Goal: Task Accomplishment & Management: Contribute content

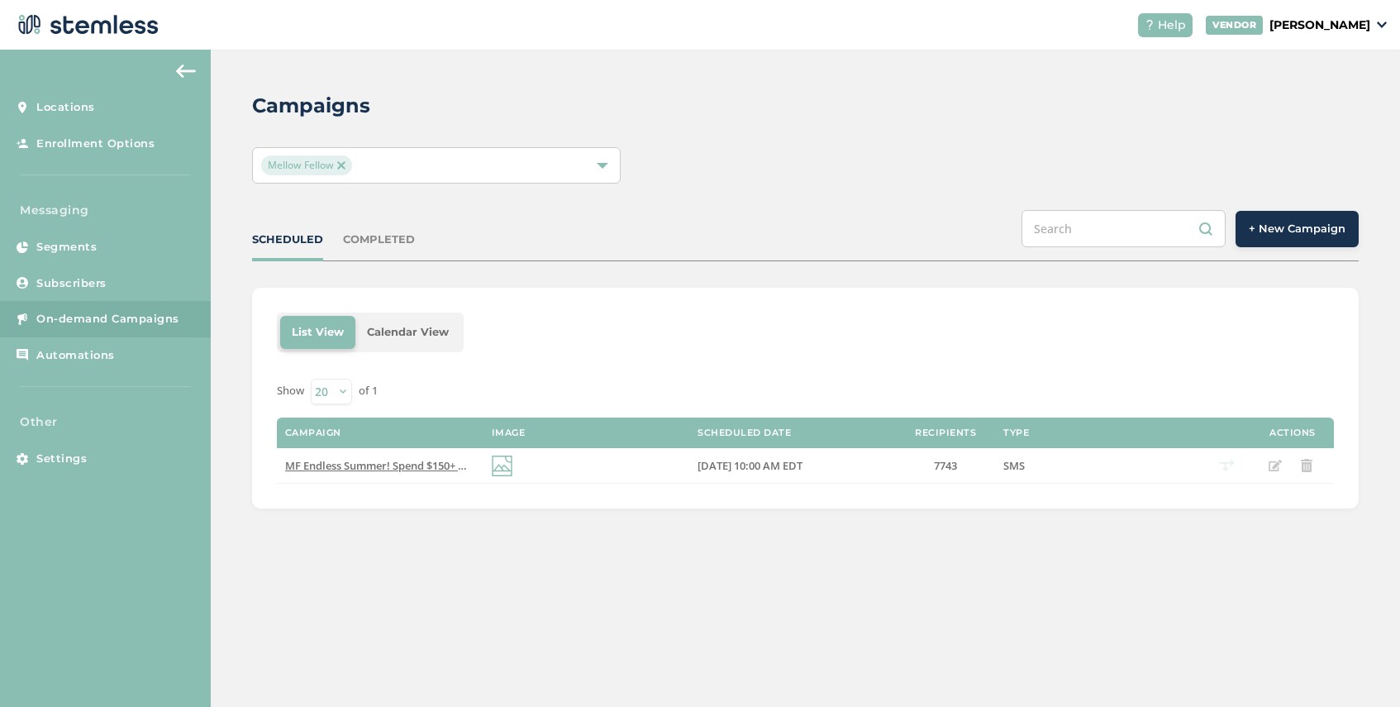
click at [345, 162] on img at bounding box center [341, 165] width 8 height 8
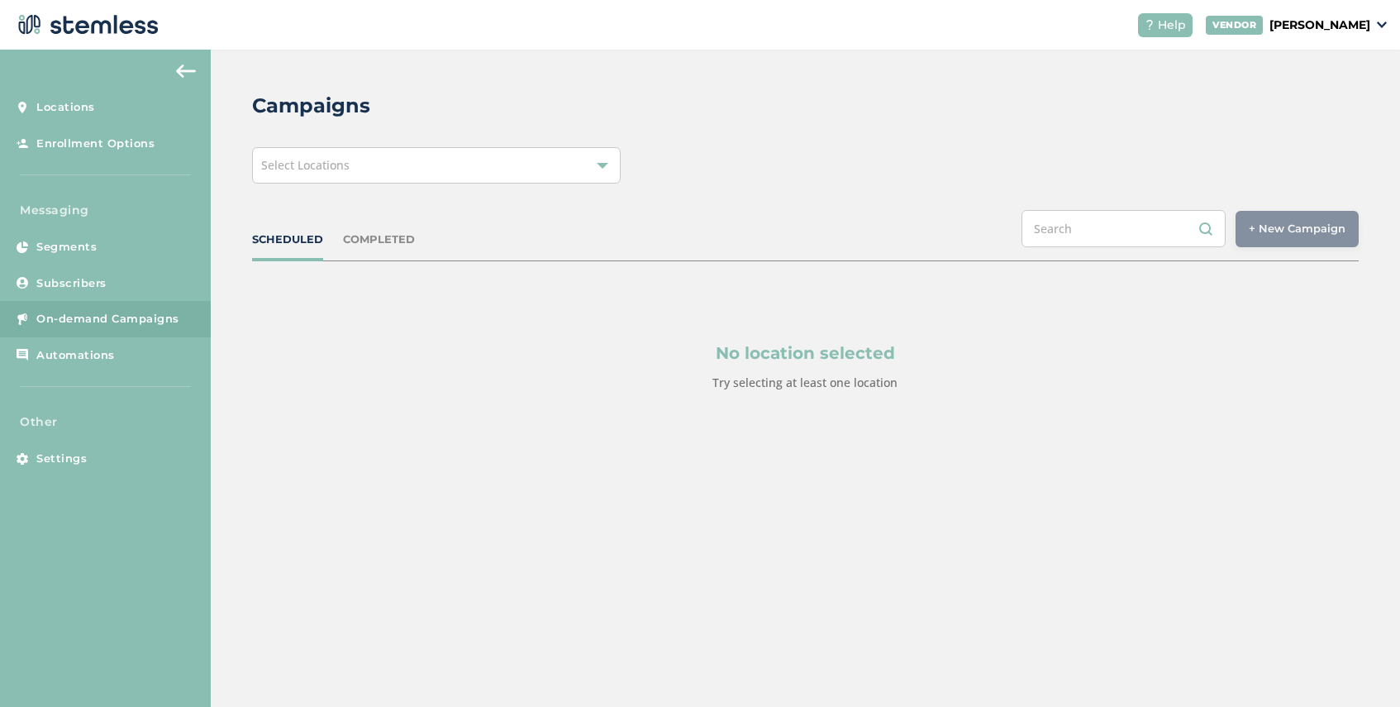
click at [346, 173] on div "Select Locations" at bounding box center [436, 165] width 369 height 36
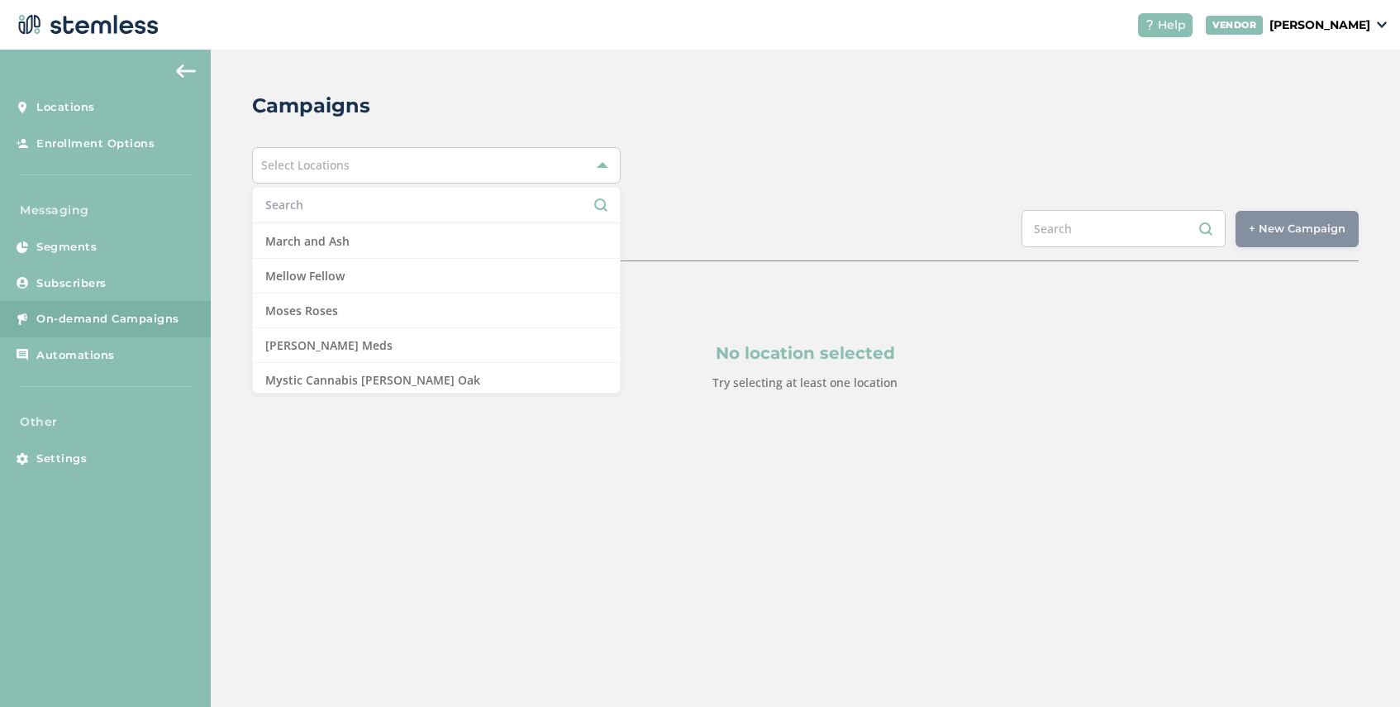
scroll to position [1067, 0]
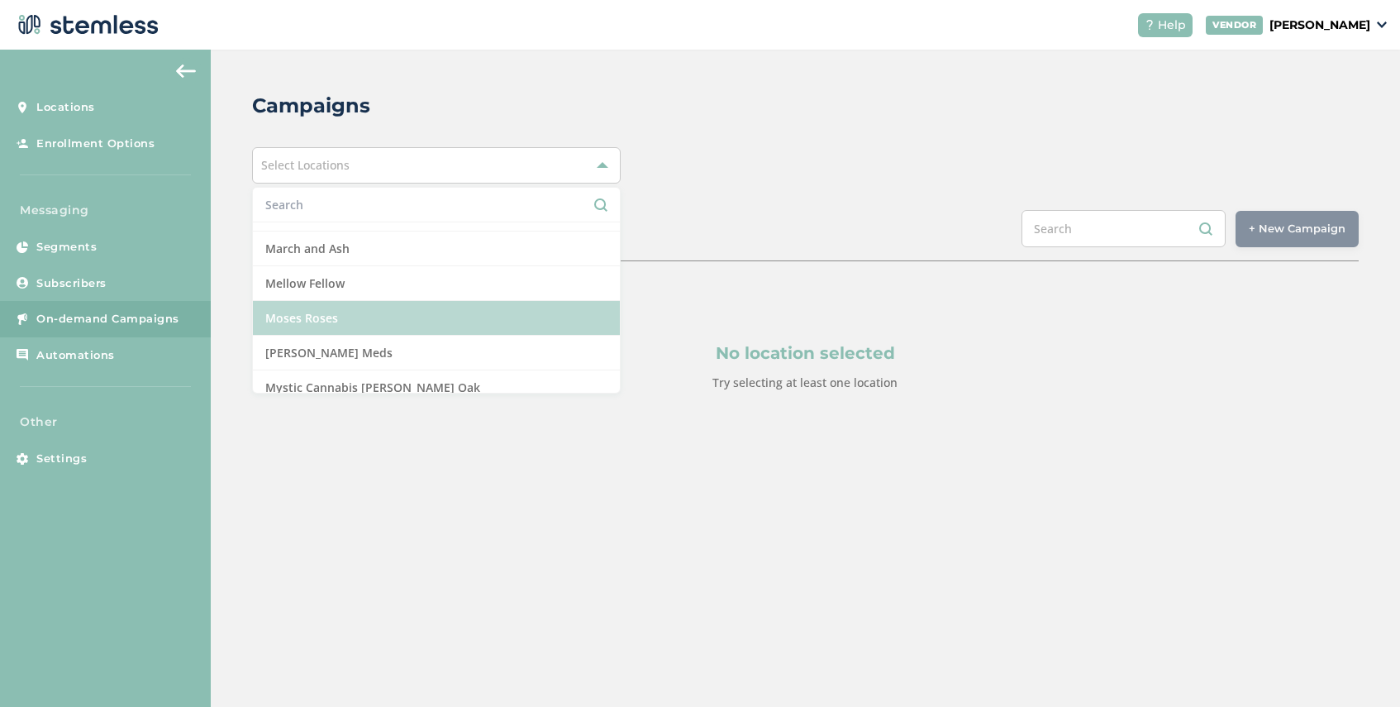
click at [358, 315] on li "Moses Roses" at bounding box center [436, 318] width 367 height 35
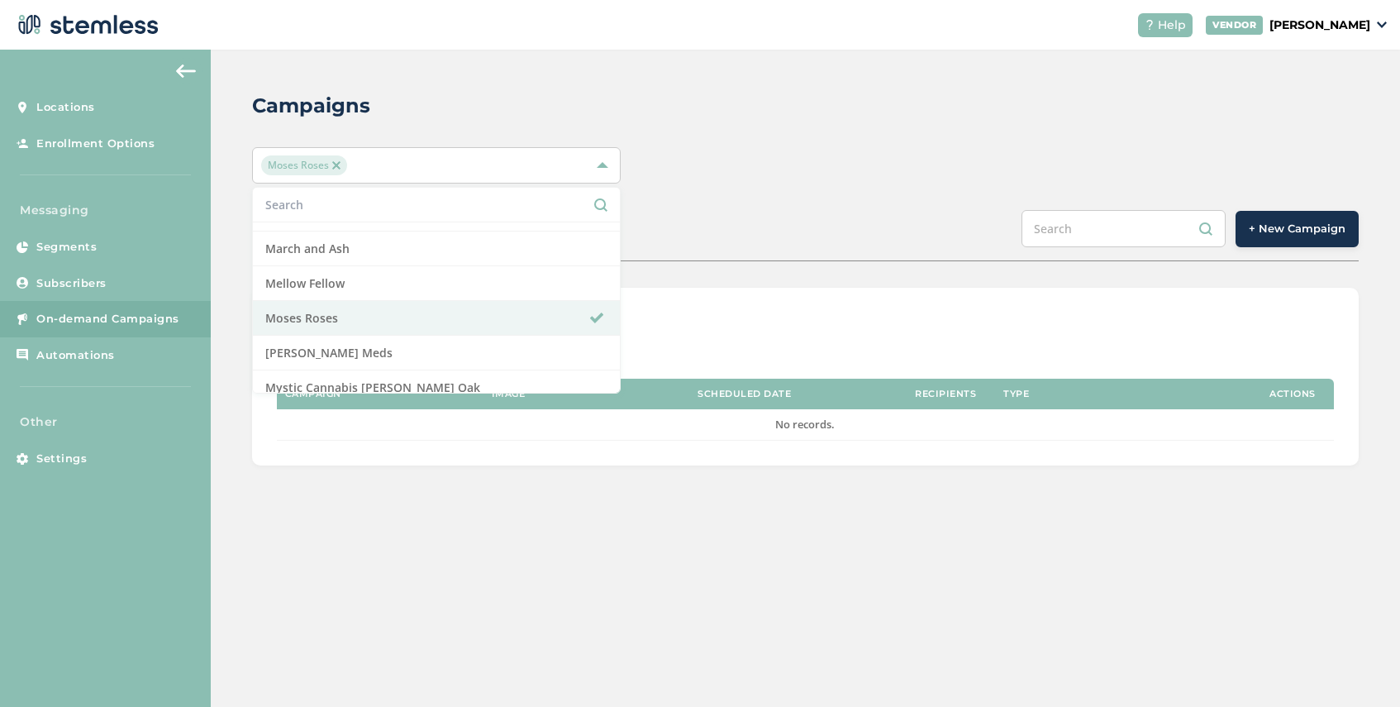
click at [702, 279] on div "Campaigns Moses Roses Select All Amazing Botanicals [PERSON_NAME] Dispensary [G…" at bounding box center [805, 278] width 1189 height 457
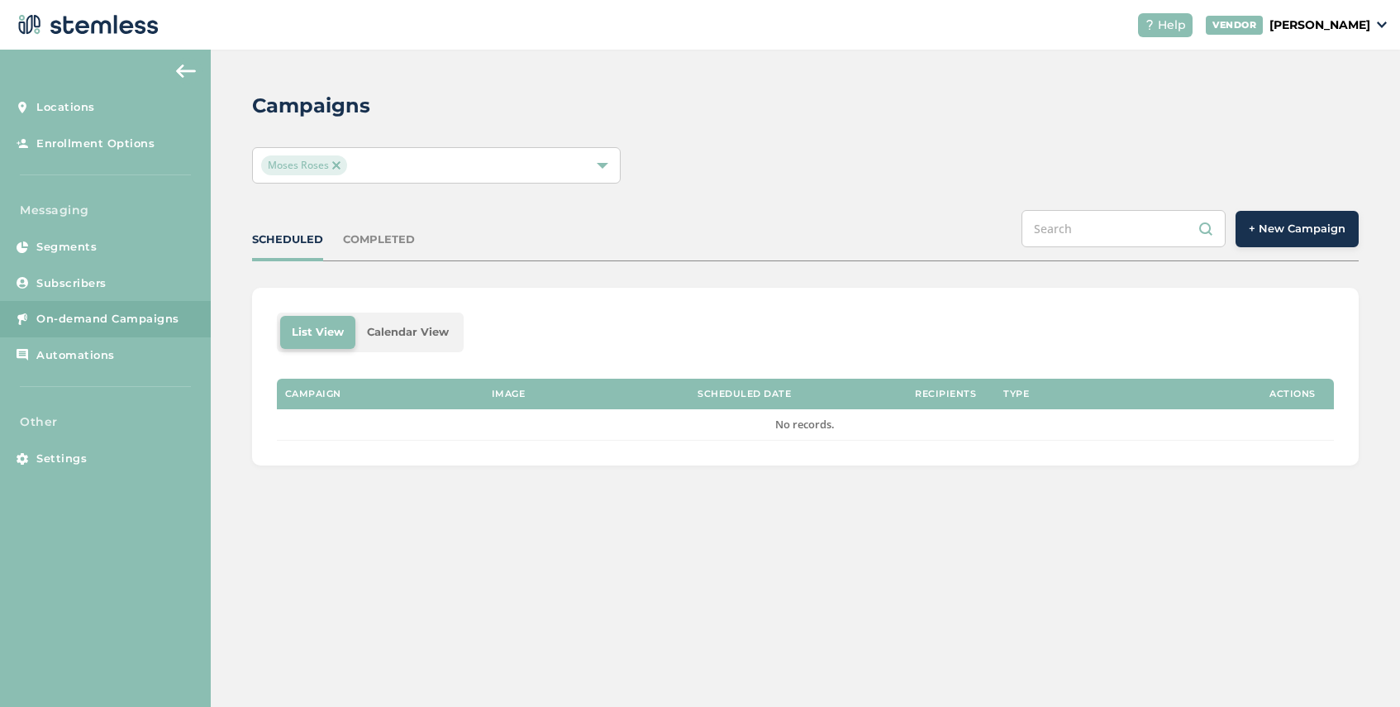
click at [368, 240] on div "COMPLETED" at bounding box center [379, 239] width 72 height 17
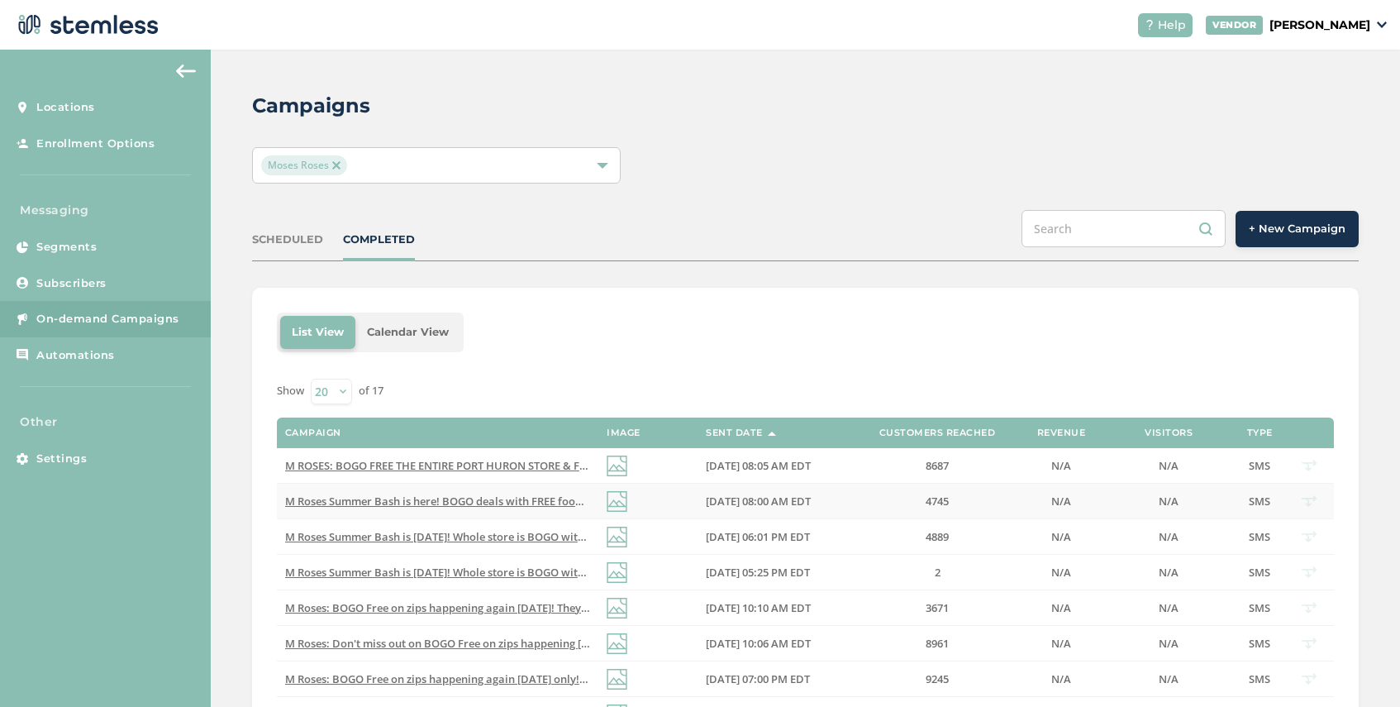
click at [496, 502] on span "M Roses Summer Bash is here! BOGO deals with FREE food and live DJ @Waterford s…" at bounding box center [692, 500] width 814 height 15
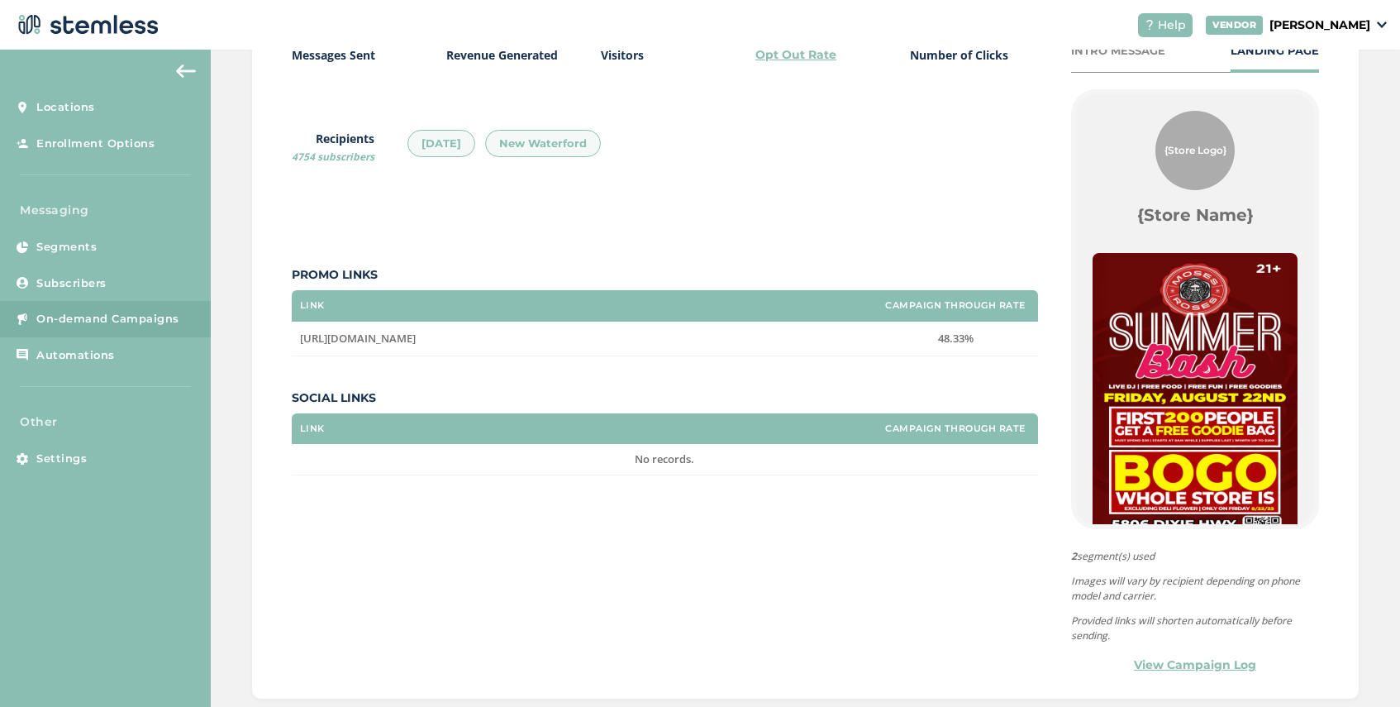
scroll to position [313, 0]
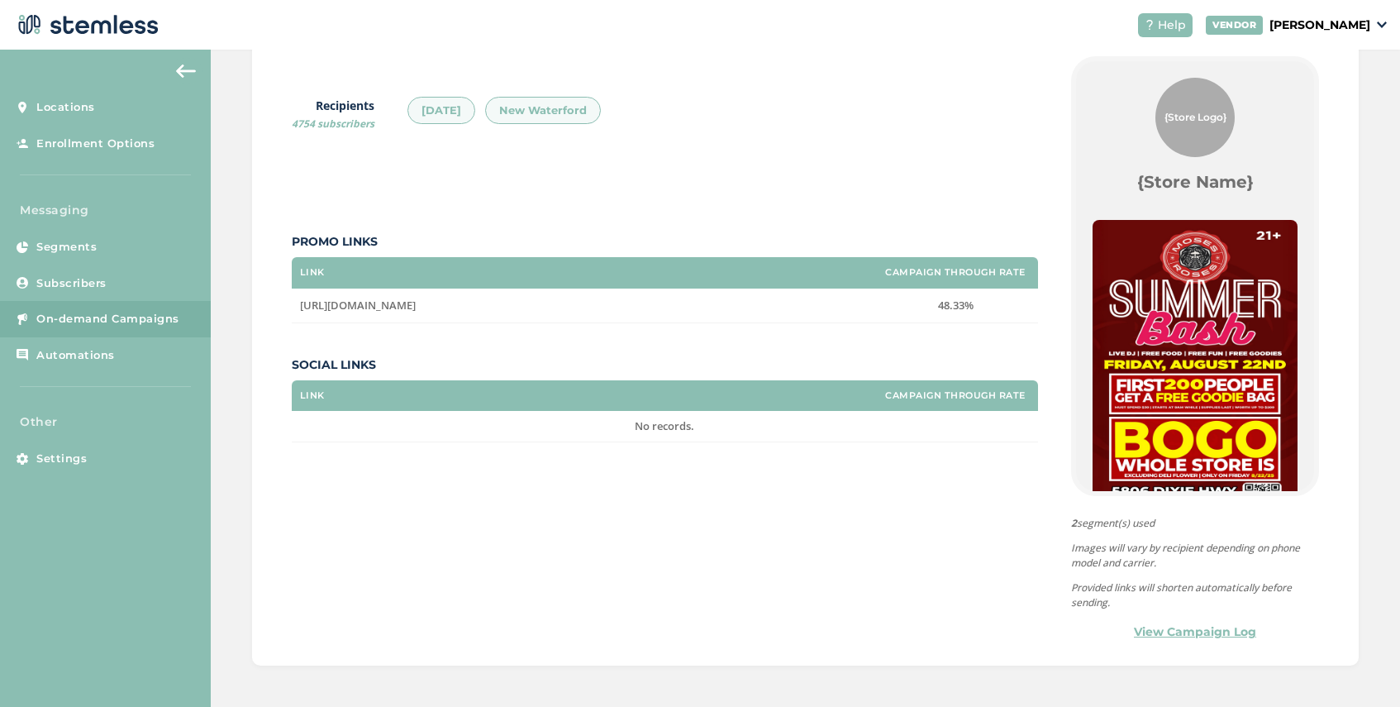
click at [1171, 632] on link "View Campaign Log" at bounding box center [1195, 631] width 122 height 17
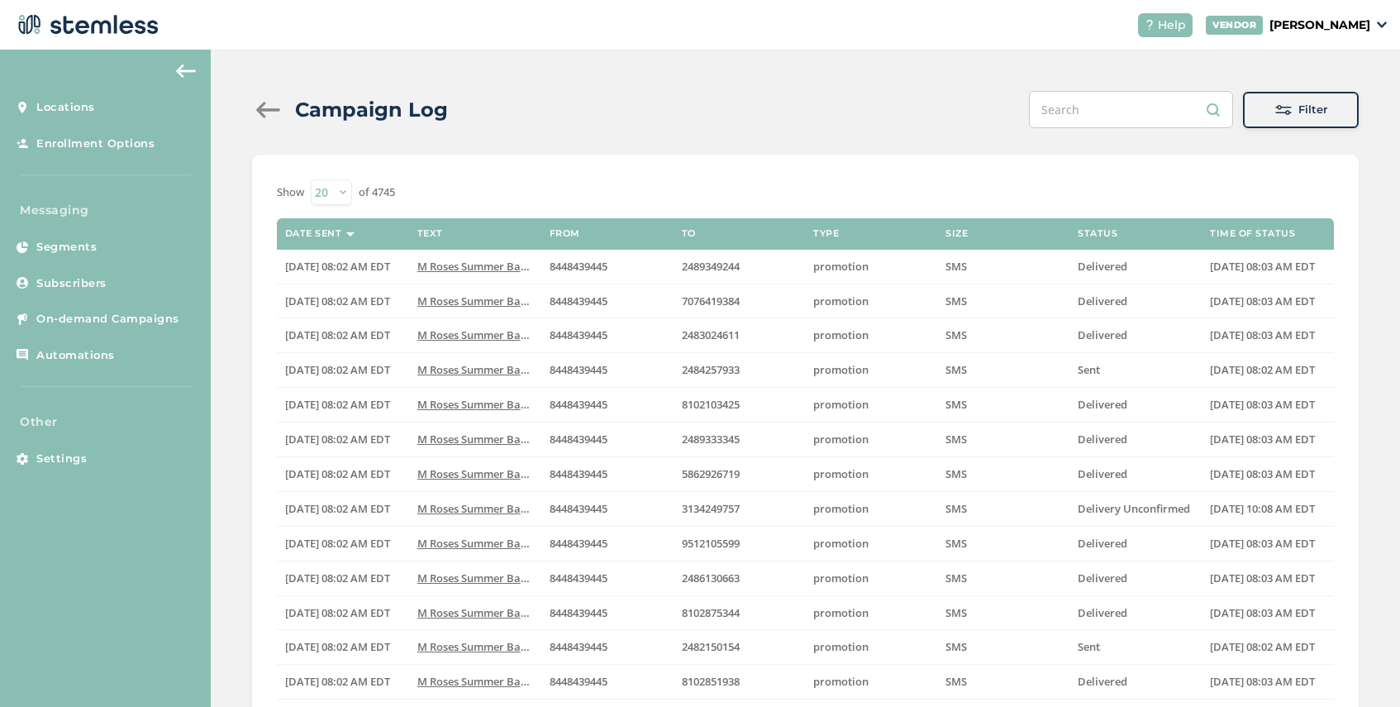
click at [1293, 111] on div "Filter" at bounding box center [1300, 110] width 89 height 17
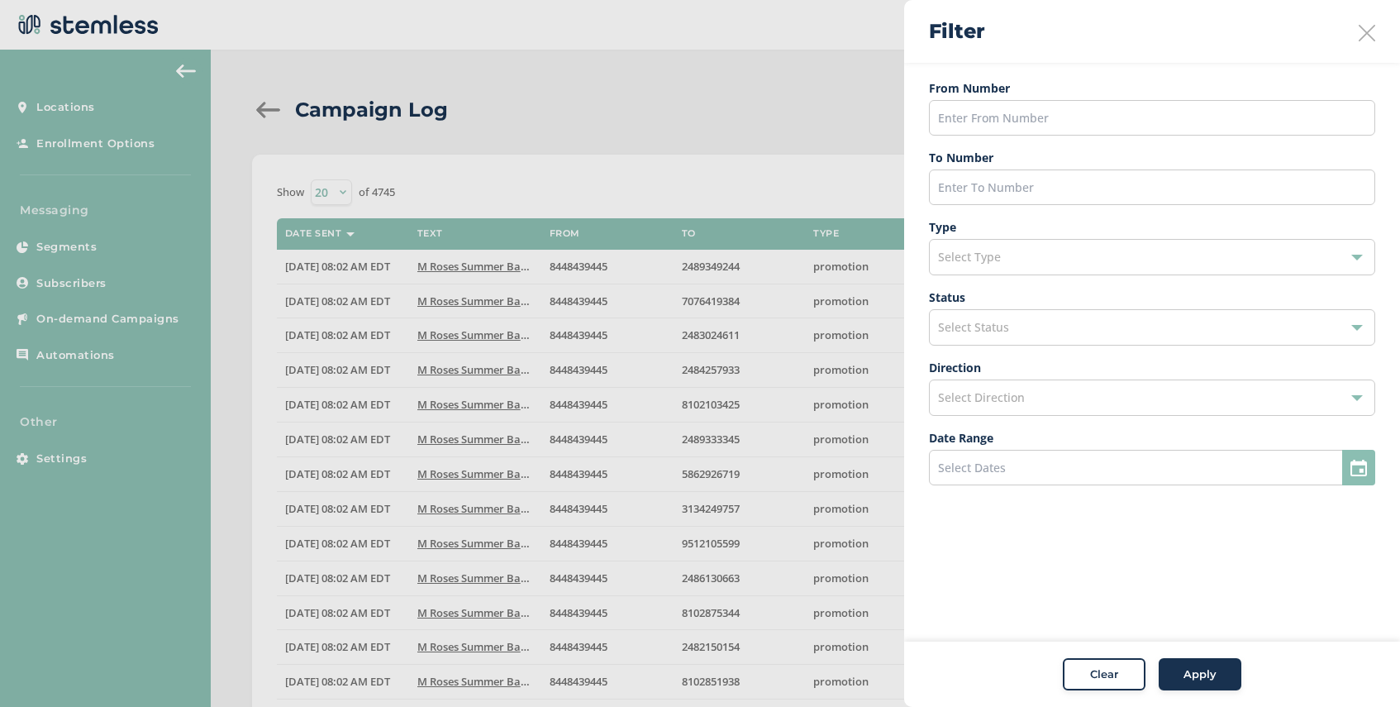
click at [1049, 325] on div "Select Status" at bounding box center [1152, 327] width 446 height 36
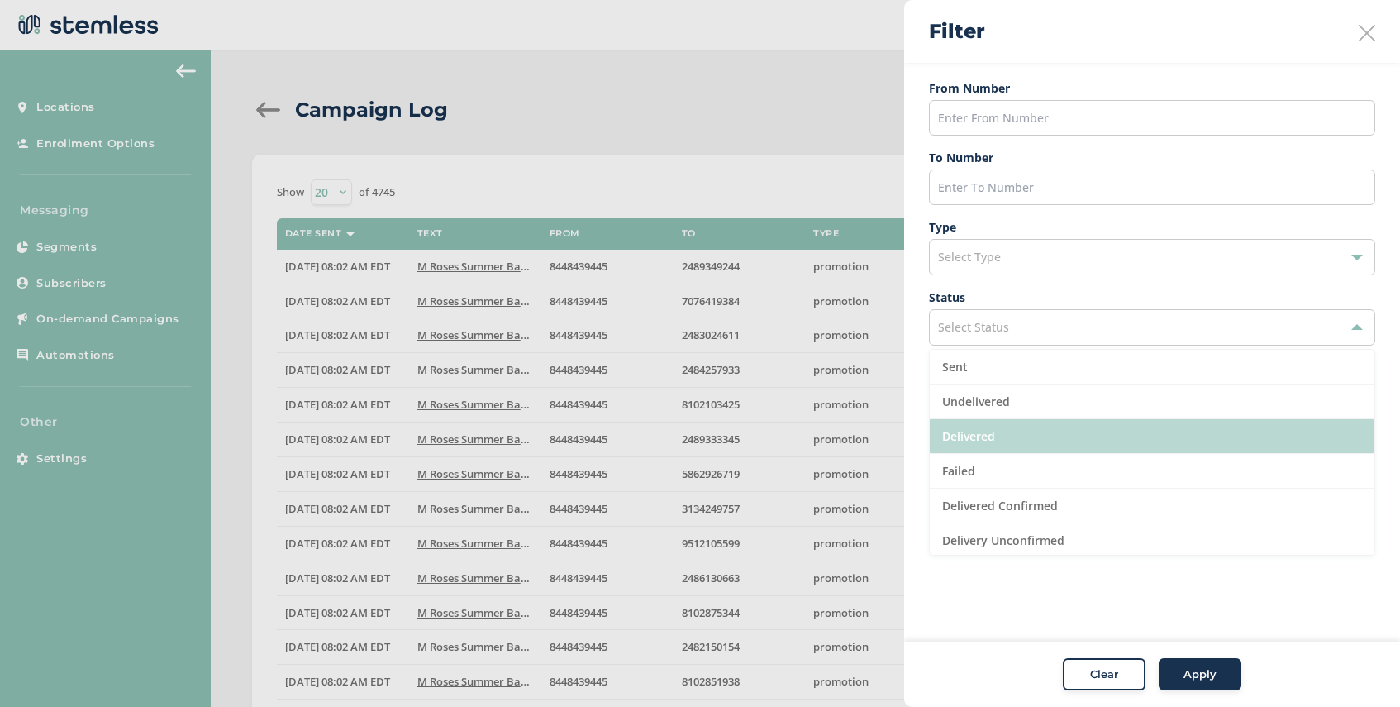
click at [1052, 429] on li "Delivered" at bounding box center [1152, 436] width 445 height 35
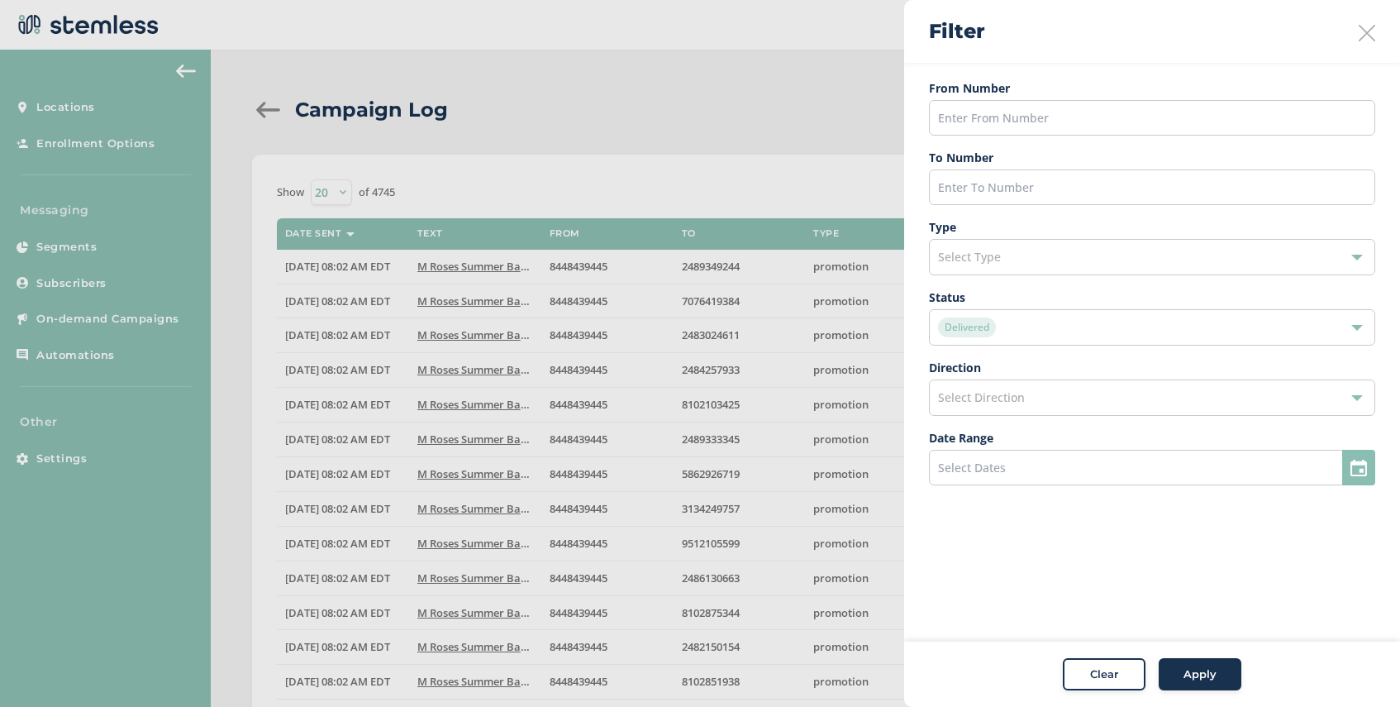
click at [1193, 671] on span "Apply" at bounding box center [1199, 674] width 33 height 17
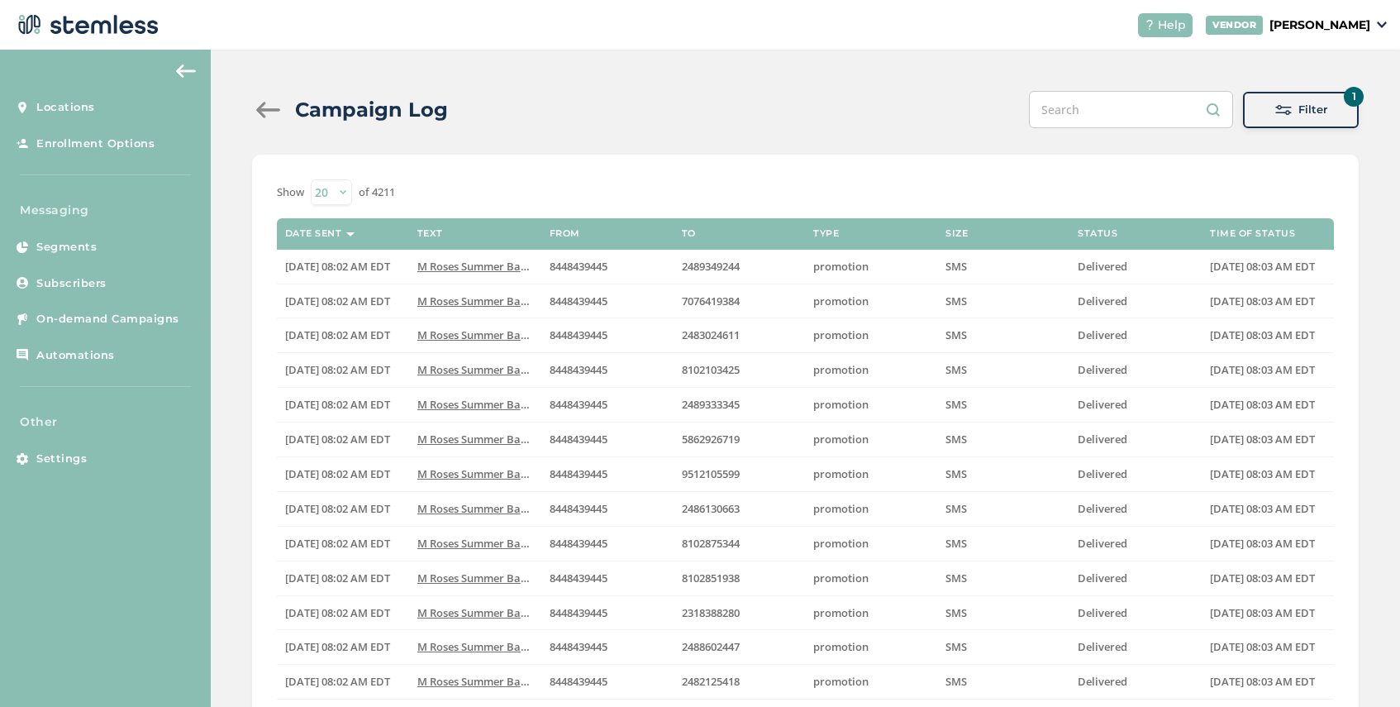
click at [1107, 113] on input "text" at bounding box center [1131, 109] width 204 height 37
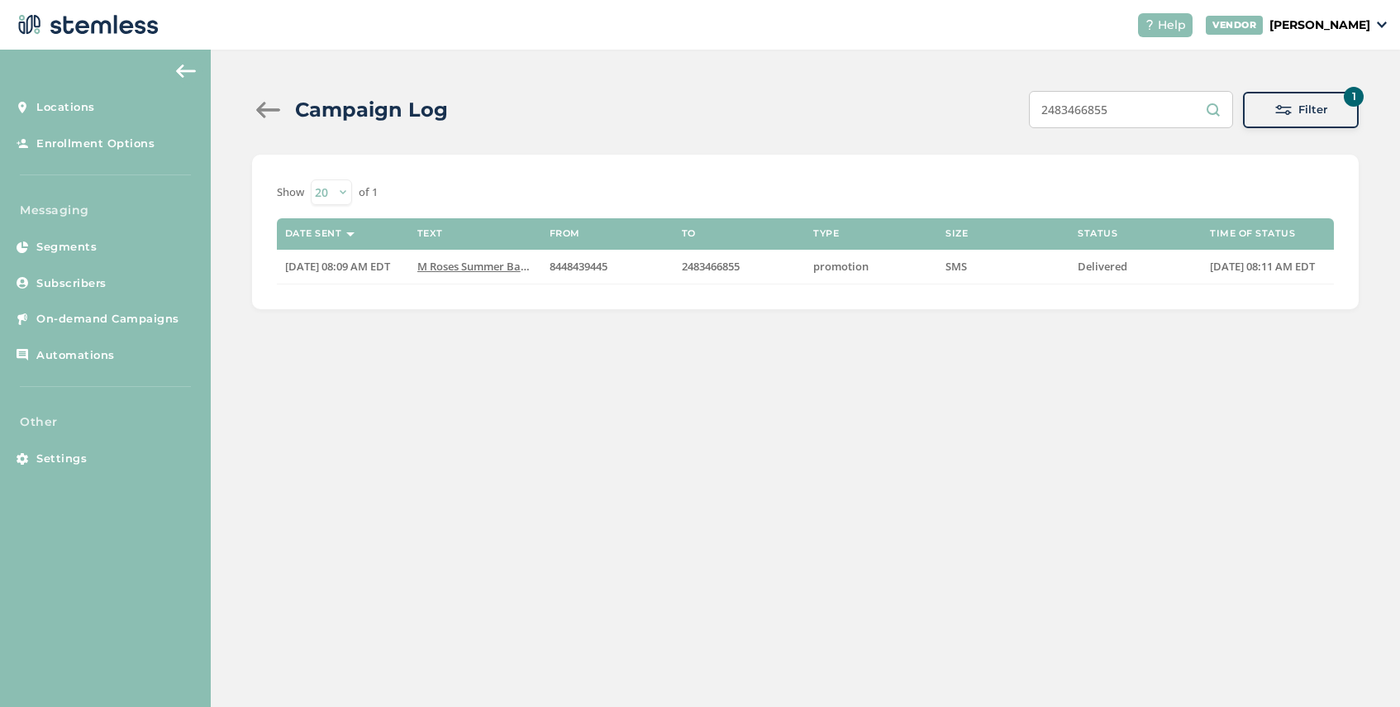
type input "2483466855"
click at [128, 319] on span "On-demand Campaigns" at bounding box center [107, 319] width 143 height 17
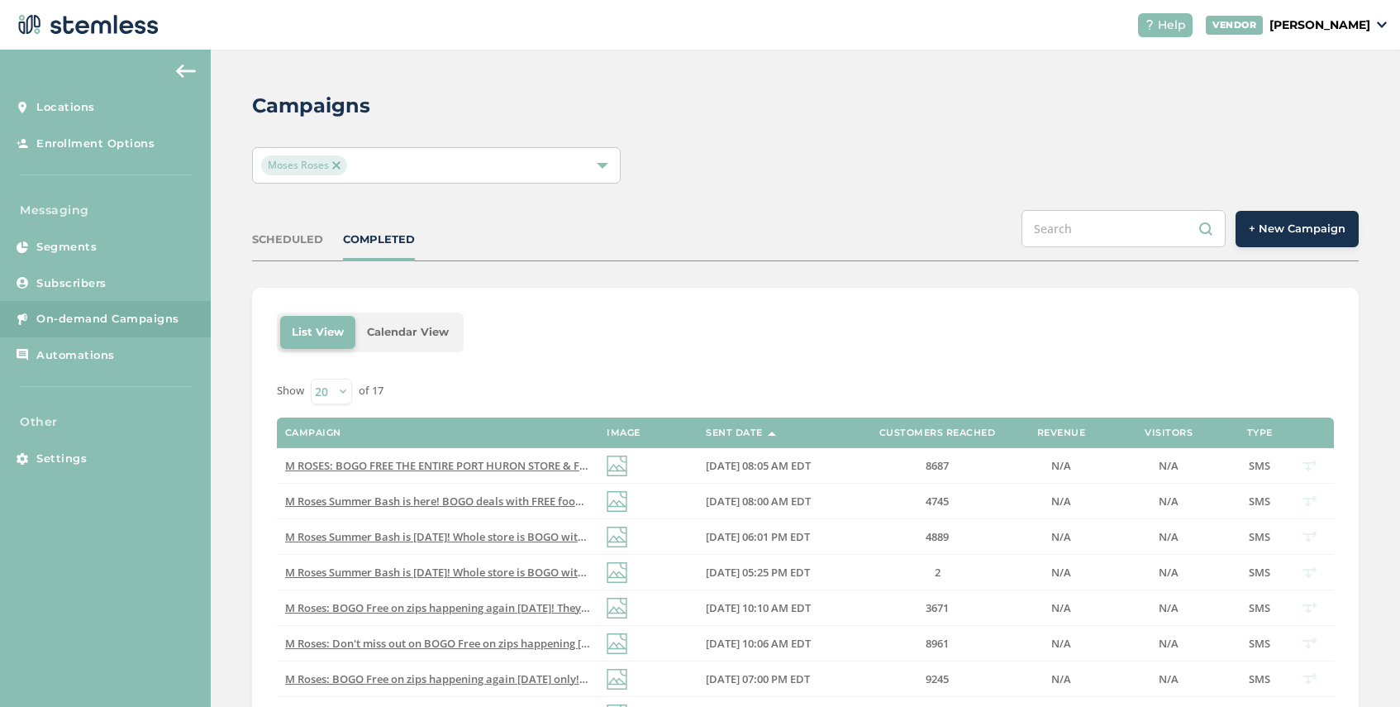
click at [1277, 236] on span "+ New Campaign" at bounding box center [1297, 229] width 97 height 17
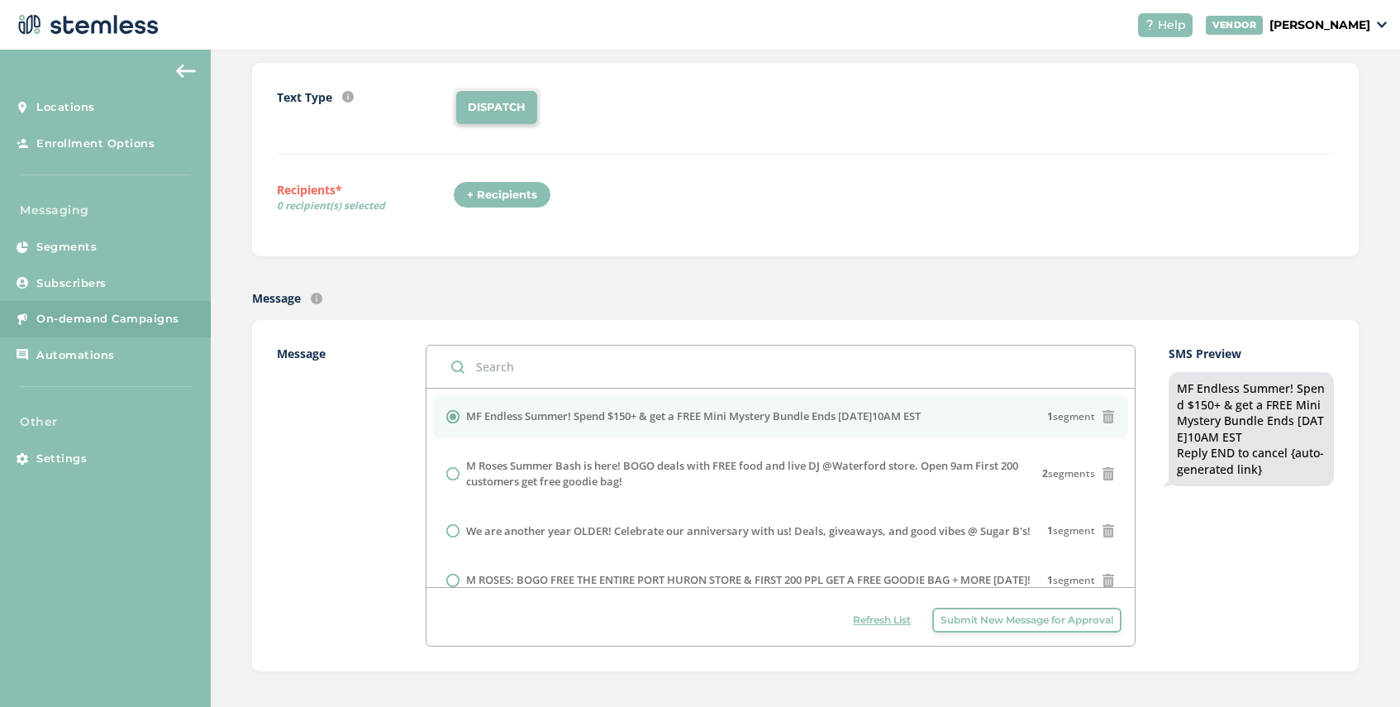
scroll to position [155, 0]
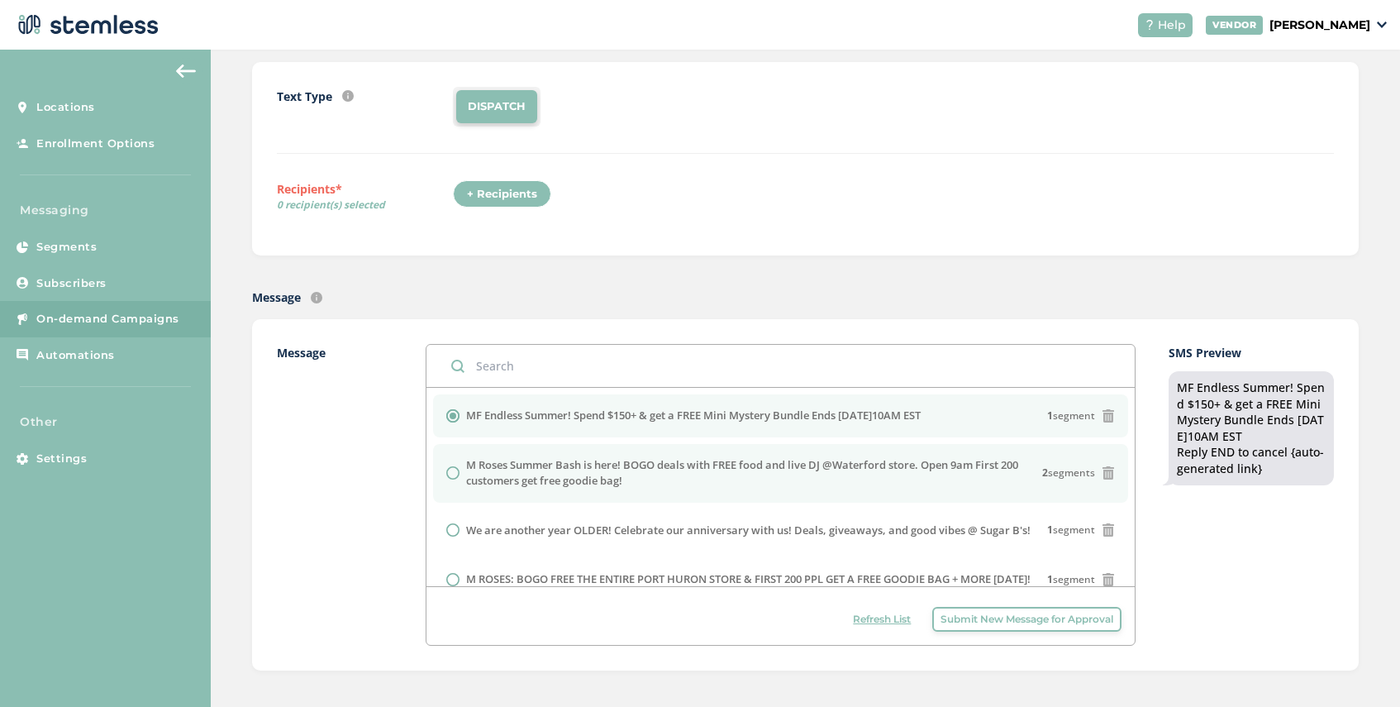
drag, startPoint x: 635, startPoint y: 484, endPoint x: 468, endPoint y: 468, distance: 167.7
click at [468, 468] on label "M Roses Summer Bash is here! BOGO deals with FREE food and live DJ @Waterford s…" at bounding box center [754, 473] width 577 height 32
radio input "false"
radio input "true"
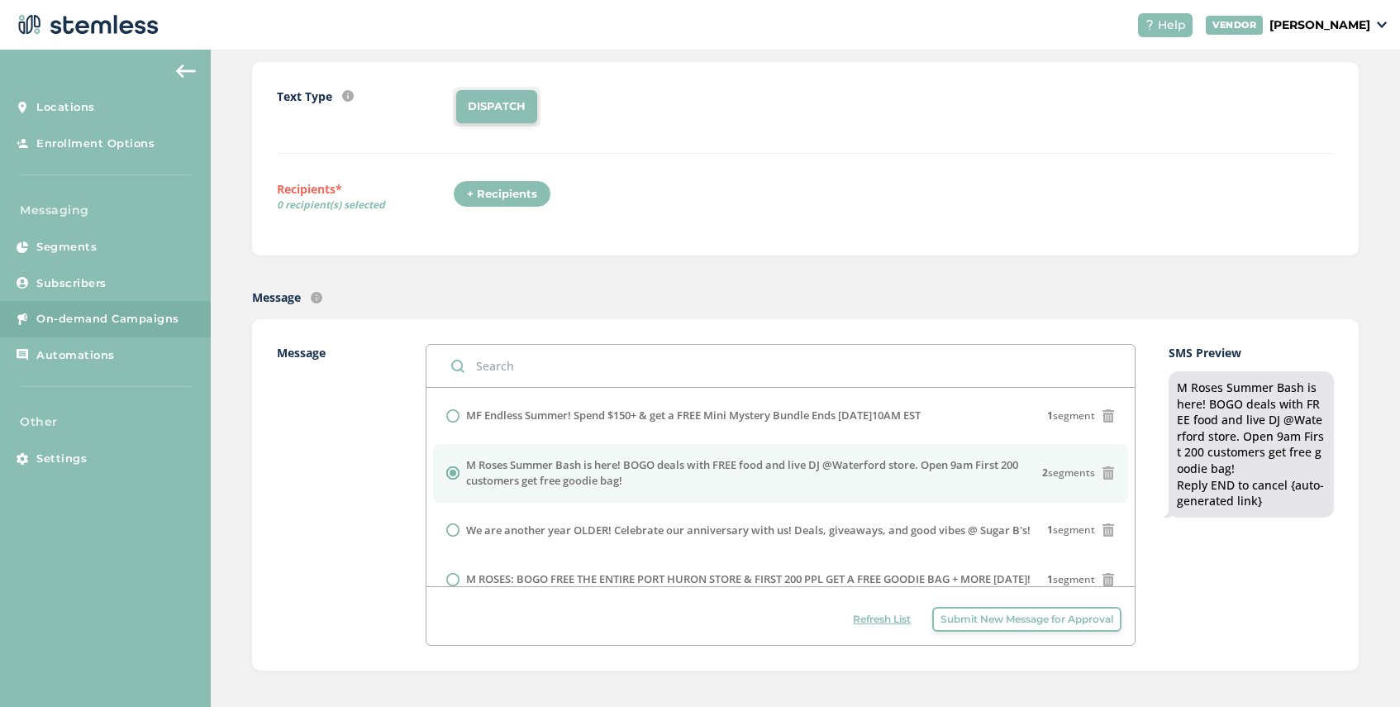
copy label "M Roses Summer Bash is here! BOGO deals with FREE food and live DJ @Waterford s…"
click at [964, 619] on span "Submit New Message for Approval" at bounding box center [1026, 619] width 173 height 15
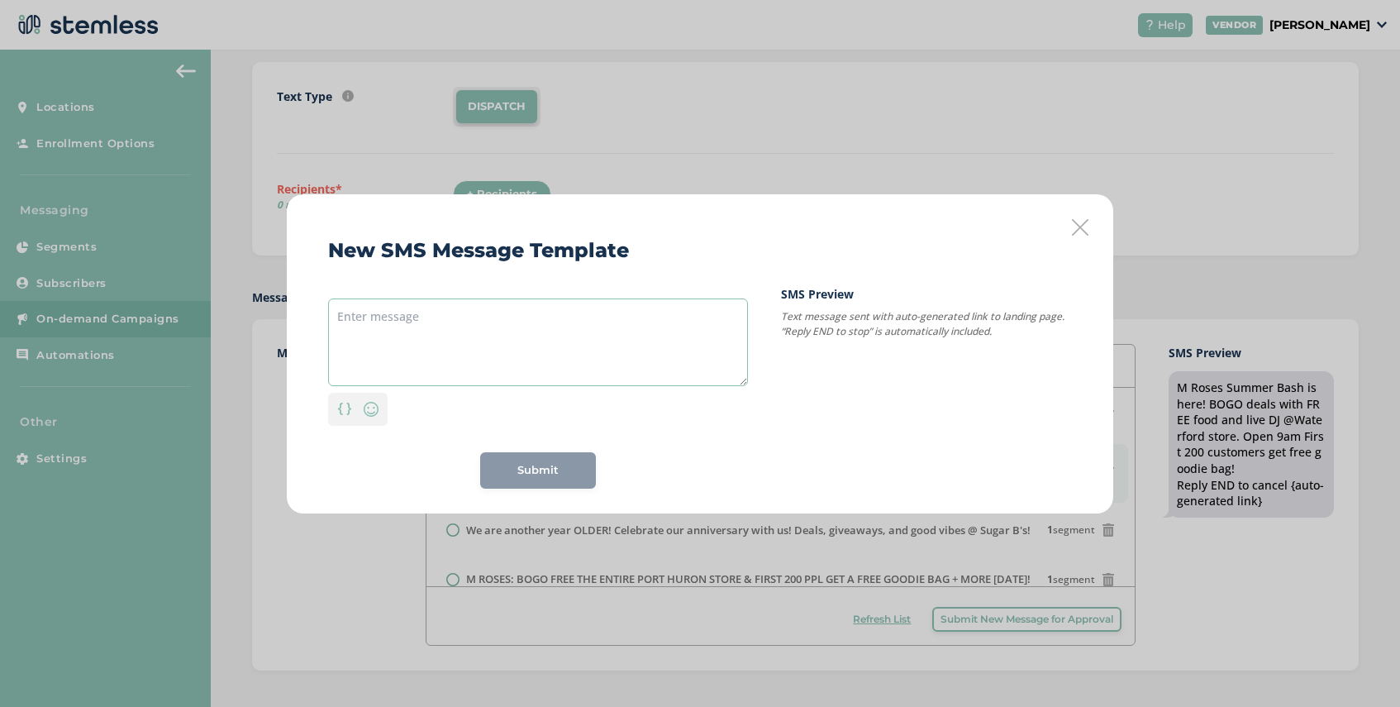
click at [438, 317] on textarea at bounding box center [538, 342] width 420 height 88
paste textarea "M Roses Summer Bash is here! BOGO deals with FREE food and live DJ @Waterford s…"
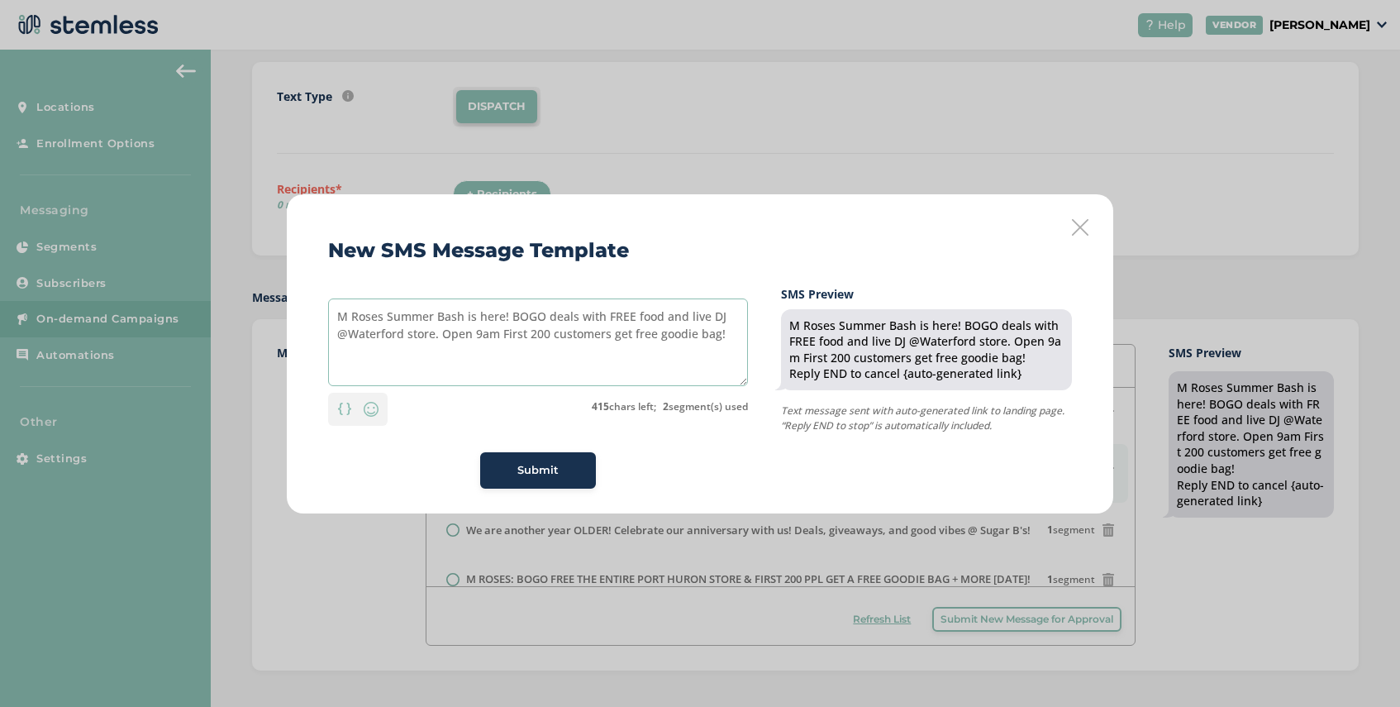
click at [502, 318] on textarea "M Roses Summer Bash is here! BOGO deals with FREE food and live DJ @Waterford s…" at bounding box center [538, 342] width 420 height 88
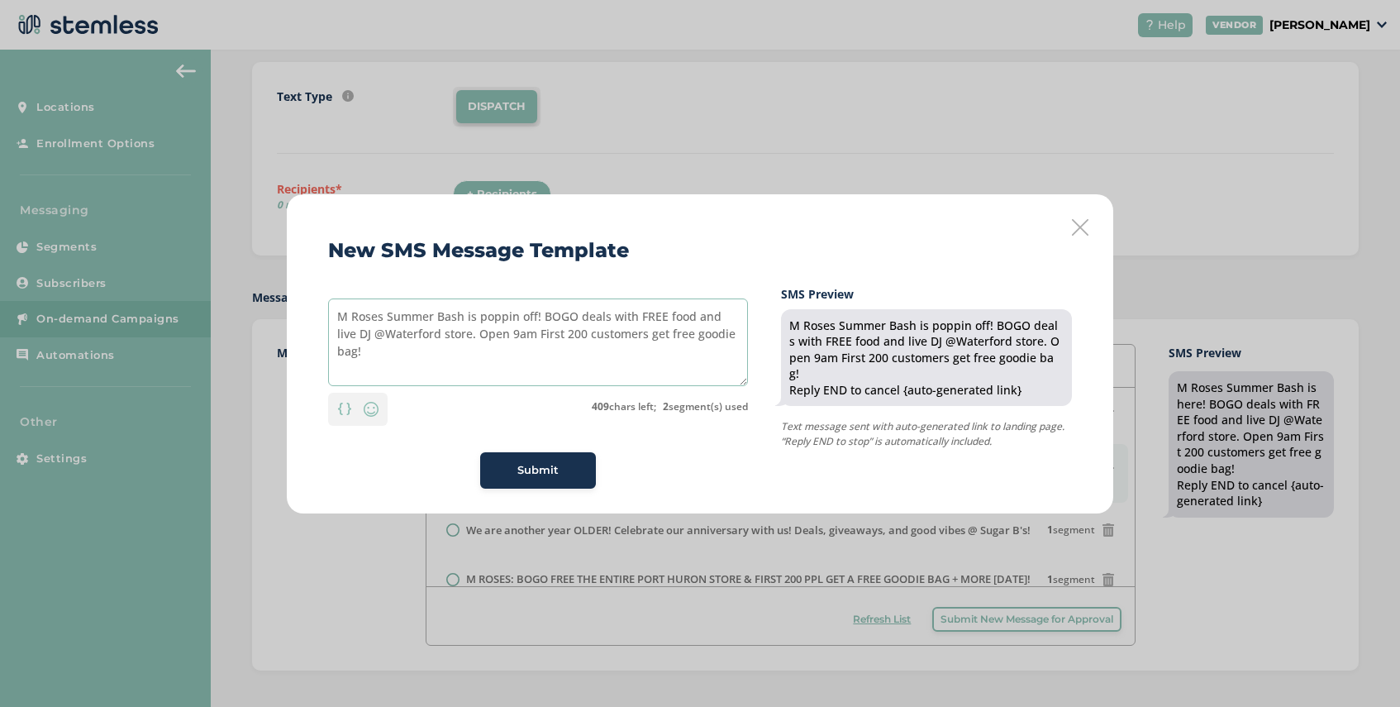
click at [542, 336] on textarea "M Roses Summer Bash is poppin off! BOGO deals with FREE food and live DJ @Water…" at bounding box center [538, 342] width 420 height 88
drag, startPoint x: 700, startPoint y: 336, endPoint x: 621, endPoint y: 340, distance: 79.5
click at [621, 340] on textarea "M Roses Summer Bash is poppin off! BOGO deals with FREE food and live DJ @Water…" at bounding box center [538, 342] width 420 height 88
click at [362, 354] on textarea "M Roses Summer Bash is poppin off! BOGO deals with FREE food and live DJ @Water…" at bounding box center [538, 342] width 420 height 88
drag, startPoint x: 510, startPoint y: 336, endPoint x: 456, endPoint y: 336, distance: 53.7
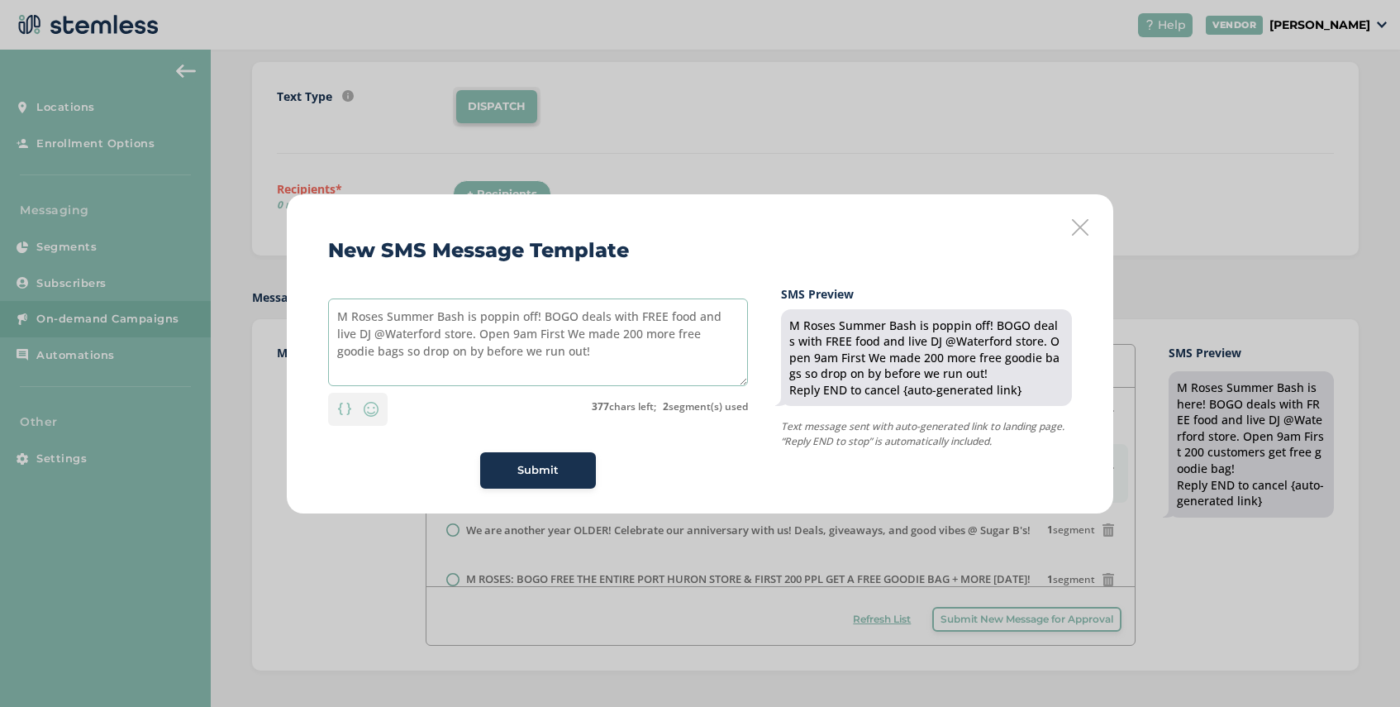
click at [456, 336] on textarea "M Roses Summer Bash is poppin off! BOGO deals with FREE food and live DJ @Water…" at bounding box center [538, 342] width 420 height 88
click at [361, 337] on textarea "M Roses Summer Bash is poppin off! BOGO deals with FREE food and live DJ @Water…" at bounding box center [538, 342] width 420 height 88
drag, startPoint x: 353, startPoint y: 336, endPoint x: 541, endPoint y: 317, distance: 189.3
click at [541, 317] on textarea "M Roses Summer Bash is poppin off! BOGO deals with FREE food and live DJ Waterf…" at bounding box center [538, 342] width 420 height 88
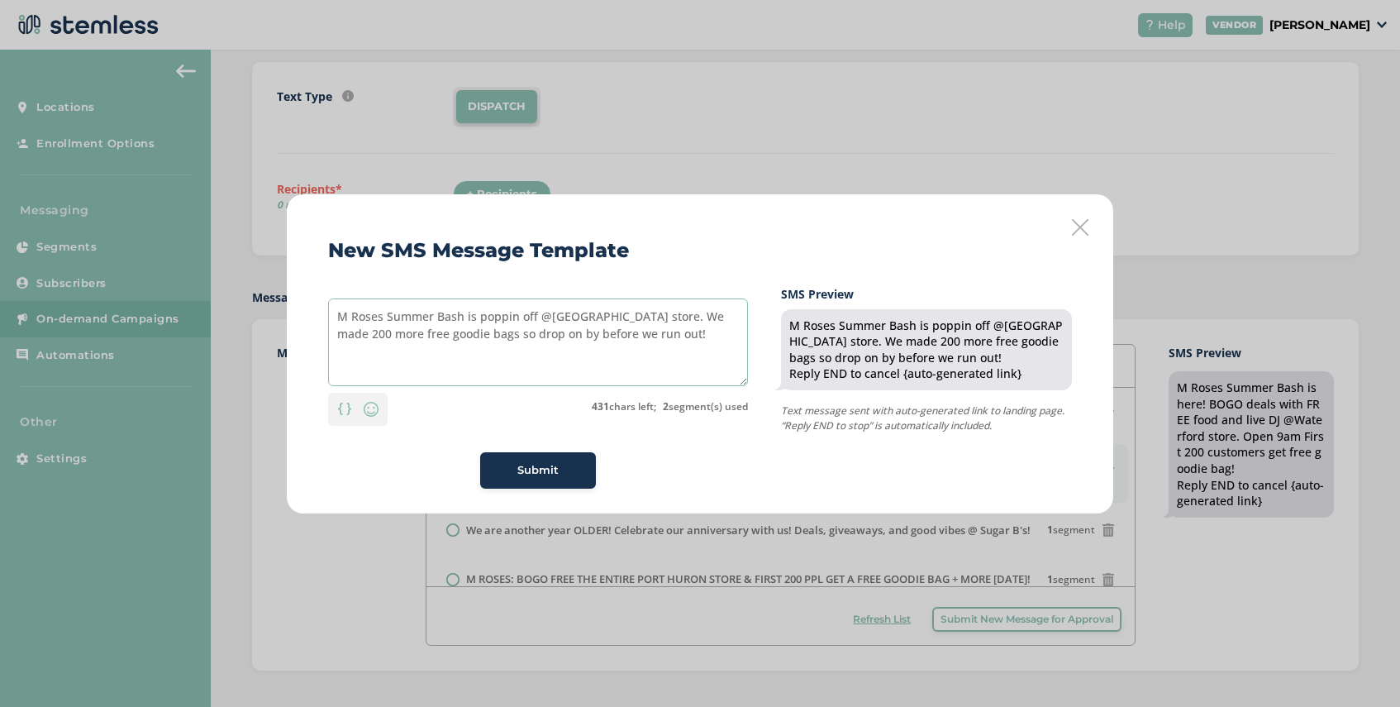
click at [637, 321] on textarea "M Roses Summer Bash is poppin off @[GEOGRAPHIC_DATA] store. We made 200 more fr…" at bounding box center [538, 342] width 420 height 88
drag, startPoint x: 692, startPoint y: 317, endPoint x: 662, endPoint y: 318, distance: 30.6
click at [662, 318] on textarea "M Roses Summer Bash is poppin off @[GEOGRAPHIC_DATA] store! We made 200 more fr…" at bounding box center [538, 342] width 420 height 88
drag, startPoint x: 385, startPoint y: 317, endPoint x: 331, endPoint y: 319, distance: 53.7
click at [331, 319] on textarea "M Roses Summer Bash is poppin off @[GEOGRAPHIC_DATA] store! 200 more free goodi…" at bounding box center [538, 342] width 420 height 88
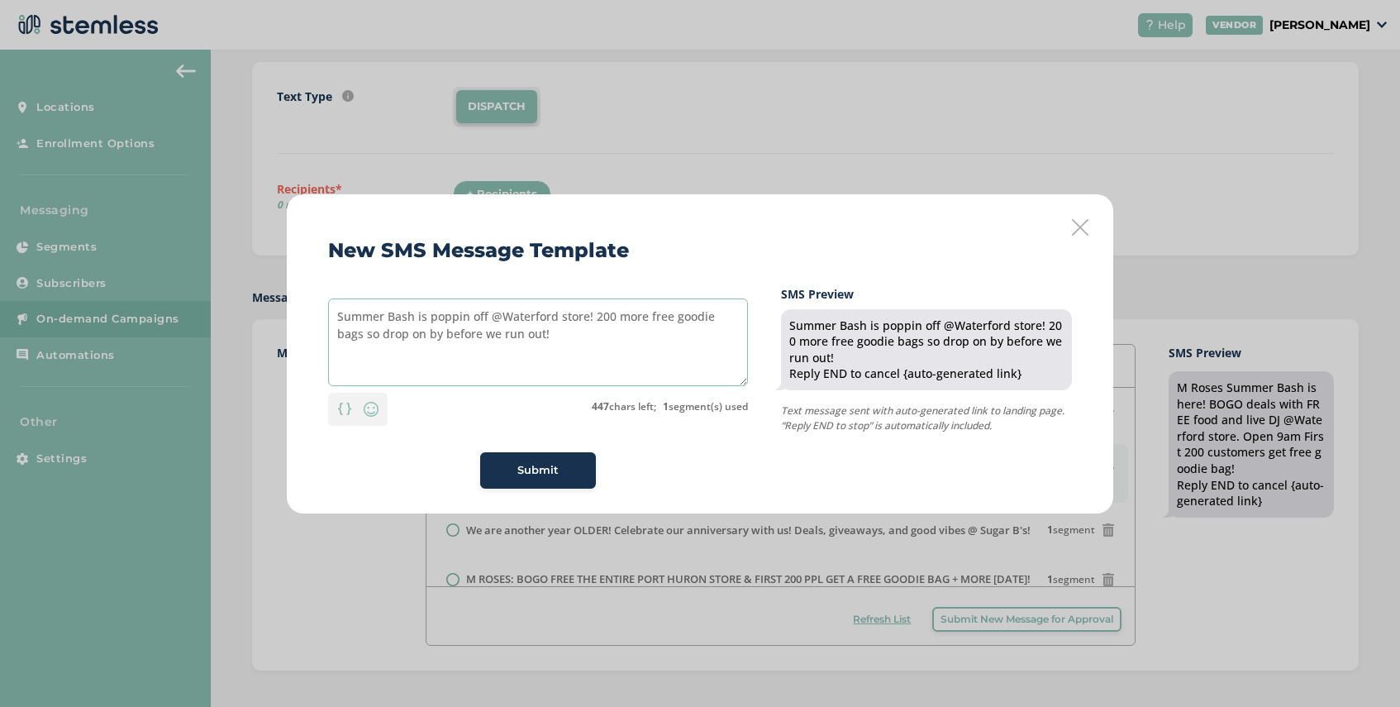
drag, startPoint x: 521, startPoint y: 334, endPoint x: 416, endPoint y: 337, distance: 105.0
click at [416, 337] on textarea "Summer Bash is poppin off @Waterford store! 200 more free goodie bags so drop o…" at bounding box center [538, 342] width 420 height 88
click at [416, 336] on textarea "Summer Bash is poppin off @Waterford store! 200 more free goodie bags so drop o…" at bounding box center [538, 342] width 420 height 88
type textarea "Summer Bash is poppin off @Waterford store! 200 more free goodie bags so drop o…"
click at [540, 464] on span "Submit" at bounding box center [537, 470] width 41 height 17
